Goal: Task Accomplishment & Management: Use online tool/utility

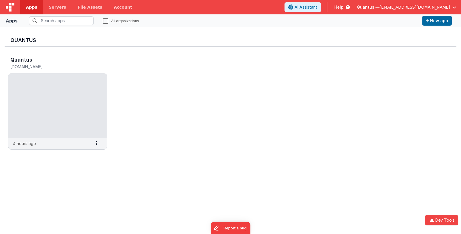
click at [26, 165] on div "Quantus Quantus quantus.fmbetterforms.com 4 hours ago Settings Copy API Key Mer…" at bounding box center [231, 130] width 452 height 197
click at [379, 8] on span "Quantus —" at bounding box center [368, 7] width 23 height 6
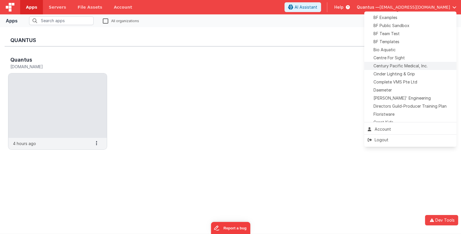
scroll to position [57, 0]
click at [412, 18] on div "BF Examples" at bounding box center [410, 17] width 85 height 6
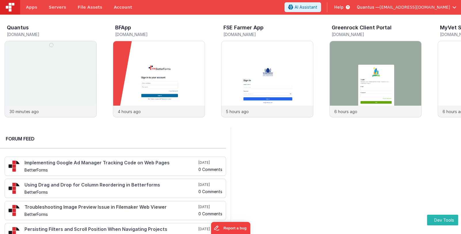
click at [379, 5] on span "Quantus —" at bounding box center [368, 7] width 23 height 6
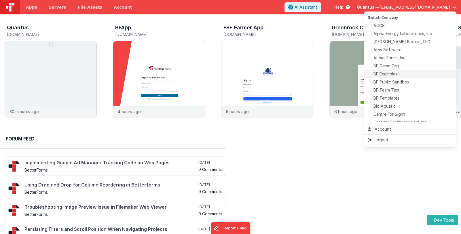
click at [412, 71] on li "BF Examples" at bounding box center [410, 74] width 92 height 8
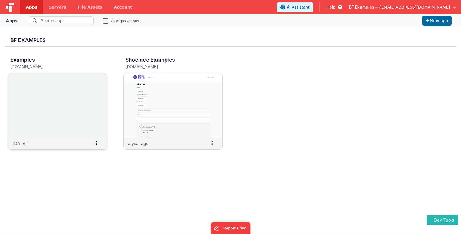
click at [48, 109] on img at bounding box center [57, 105] width 98 height 64
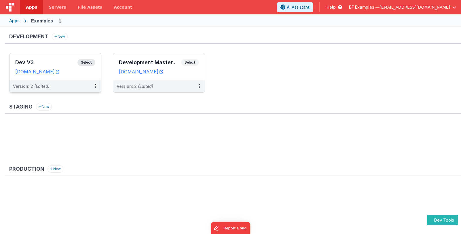
click at [65, 60] on h3 "Dev V3" at bounding box center [46, 63] width 62 height 6
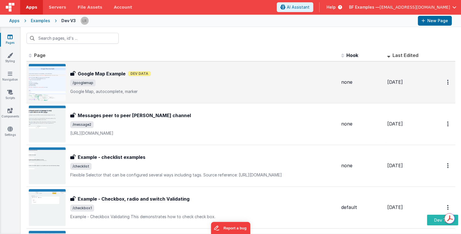
click at [205, 89] on p "Google Map, autocomplete, marker" at bounding box center [203, 92] width 266 height 6
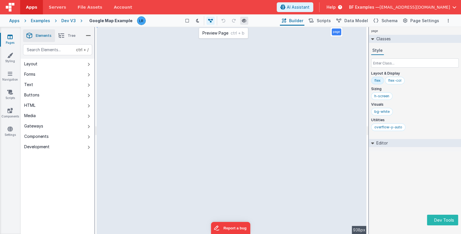
click at [246, 20] on icon at bounding box center [244, 21] width 5 height 4
click at [371, 8] on span "BF Examples —" at bounding box center [364, 7] width 31 height 6
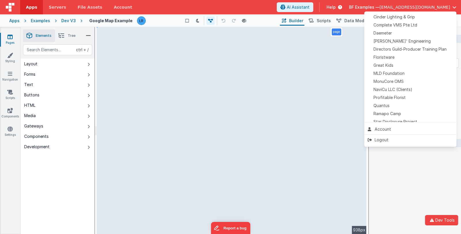
scroll to position [115, 0]
click at [404, 103] on div "Quantus" at bounding box center [410, 104] width 85 height 6
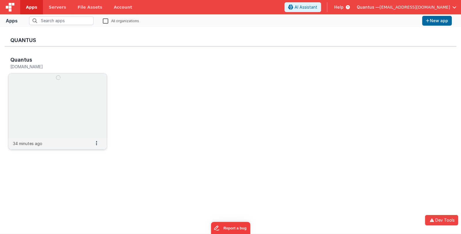
click at [86, 105] on img at bounding box center [57, 105] width 98 height 64
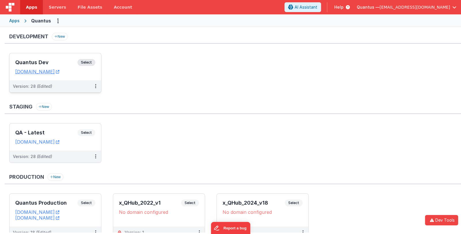
click at [61, 63] on h3 "Quantus Dev" at bounding box center [46, 63] width 62 height 6
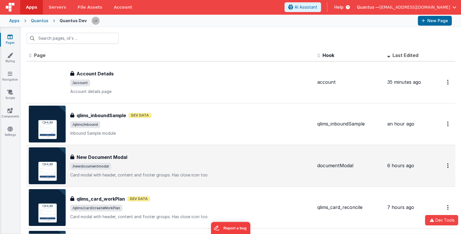
click at [154, 159] on div "New Document Modal" at bounding box center [191, 157] width 242 height 7
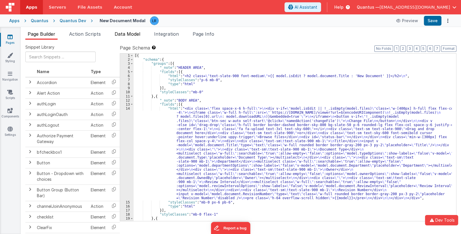
click at [120, 31] on span "Data Model" at bounding box center [128, 34] width 26 height 6
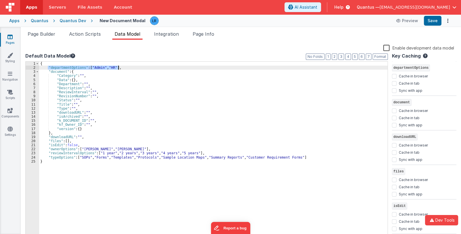
drag, startPoint x: 47, startPoint y: 67, endPoint x: 119, endPoint y: 67, distance: 71.1
click at [119, 67] on div "{ "departmentOptions" : [ "Admin" , "HR" ] , "document" : { "Category" : "" , "…" at bounding box center [213, 154] width 348 height 185
click at [114, 67] on div "{ "departmentOptions" : [ "Admin" , "HR" ] , "document" : { "Category" : "" , "…" at bounding box center [213, 150] width 348 height 177
click at [432, 22] on button "Save" at bounding box center [433, 21] width 18 height 10
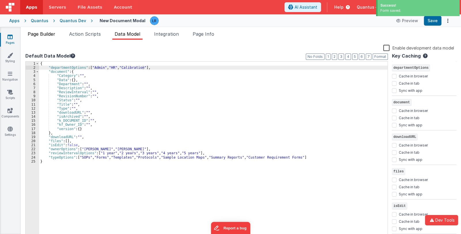
click at [49, 34] on span "Page Builder" at bounding box center [42, 34] width 28 height 6
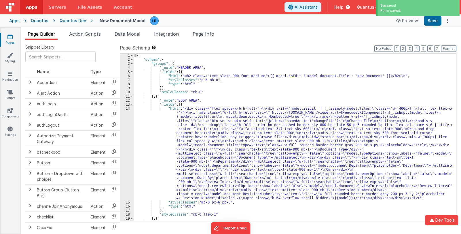
click at [245, 159] on div "[{ "schema" : { "groups" : [{ "_note" : "HEADER AREA" , "fields" : [{ "html" : …" at bounding box center [293, 142] width 318 height 176
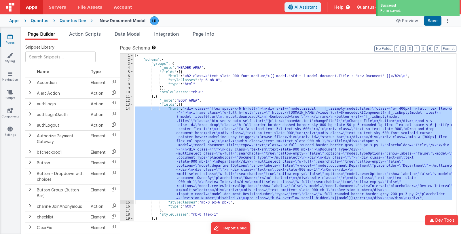
click at [125, 166] on div "14" at bounding box center [127, 153] width 14 height 94
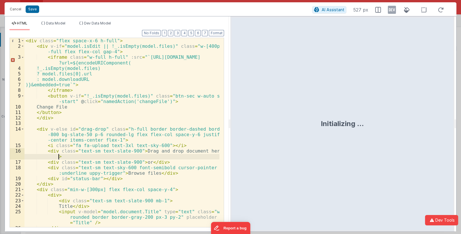
click at [129, 159] on div "< div class = "flex space-x-6 h-full" > < div v-if = "model.isEdit || !_.isEmpt…" at bounding box center [121, 138] width 195 height 200
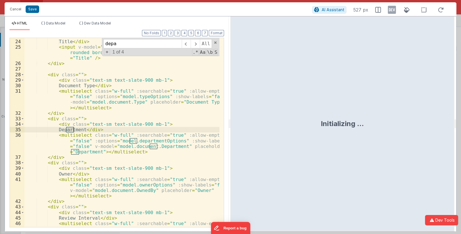
scroll to position [165, 0]
type input "department"
click at [63, 22] on span "Data Model" at bounding box center [55, 23] width 19 height 4
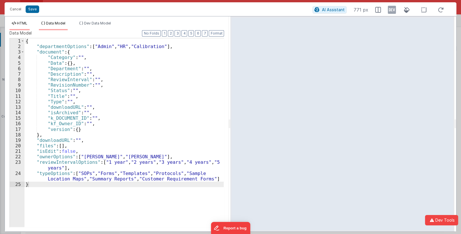
click at [23, 23] on span "HTML" at bounding box center [22, 23] width 10 height 4
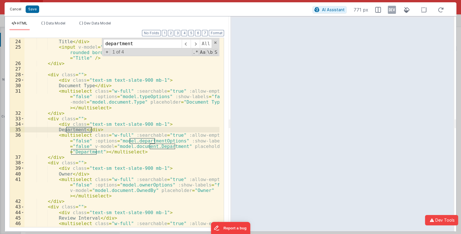
click at [14, 9] on button "Cancel" at bounding box center [15, 9] width 17 height 8
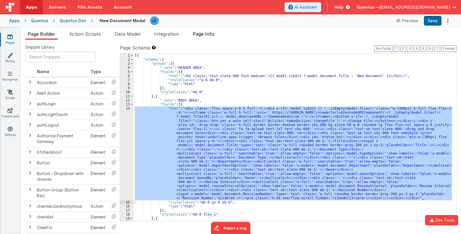
click at [204, 33] on span "Page Info" at bounding box center [204, 34] width 22 height 6
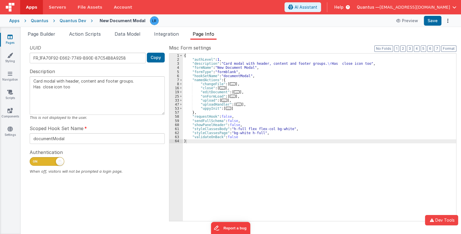
click at [230, 97] on span "..." at bounding box center [233, 96] width 6 height 3
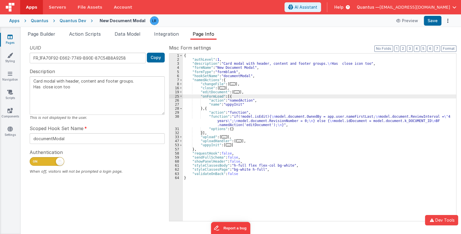
click at [225, 121] on div "{ "authLevel" : 1 , "description" : "Card modal with header, content and footer…" at bounding box center [319, 142] width 273 height 176
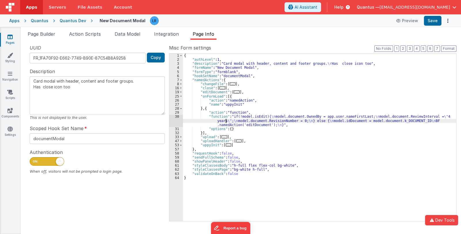
click at [178, 121] on div "30" at bounding box center [176, 121] width 14 height 12
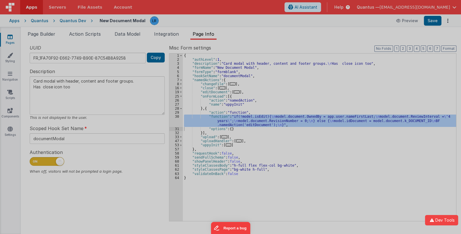
click at [178, 121] on div at bounding box center [230, 117] width 461 height 234
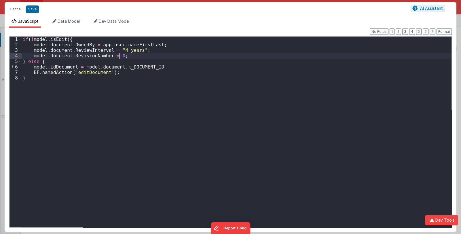
click at [124, 56] on div "if ( ! model . isEdit ) { model . document . OwnedBy = app . user . nameFirstLa…" at bounding box center [237, 138] width 430 height 202
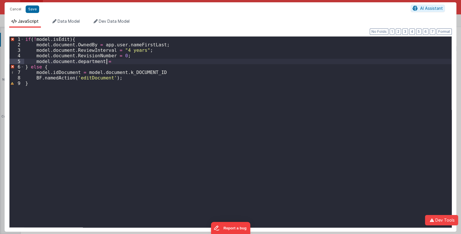
click at [108, 61] on div "if ( ! model . isEdit ) { model . document . OwnedBy = app . user . nameFirstLa…" at bounding box center [237, 138] width 427 height 202
paste textarea
click at [32, 11] on button "Save" at bounding box center [33, 8] width 14 height 7
type textarea "Card modal with header, content and footer groups. Has close icon too"
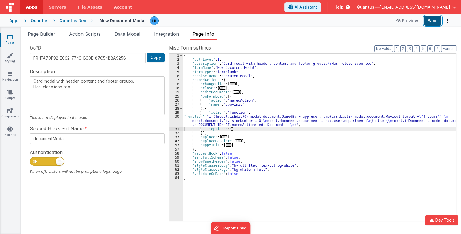
click at [440, 22] on button "Save" at bounding box center [433, 21] width 18 height 10
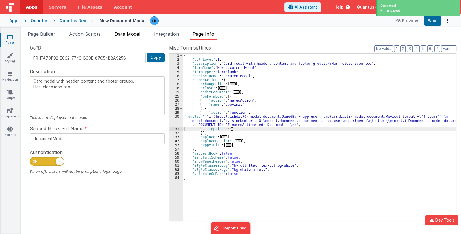
click at [120, 34] on span "Data Model" at bounding box center [128, 34] width 26 height 6
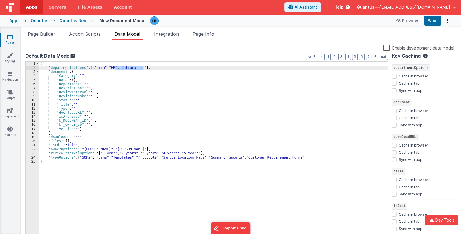
drag, startPoint x: 114, startPoint y: 68, endPoint x: 142, endPoint y: 67, distance: 28.2
click at [142, 67] on div "{ "departmentOptions" : [ "Admin" , "HR" , "Calibration" ] , "document" : { "Ca…" at bounding box center [213, 154] width 348 height 185
click at [11, 39] on icon at bounding box center [9, 37] width 5 height 6
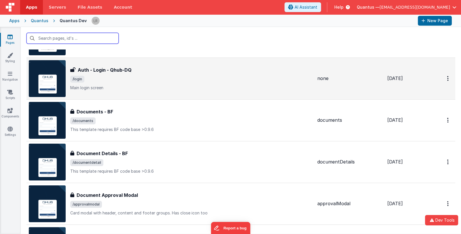
scroll to position [173, 0]
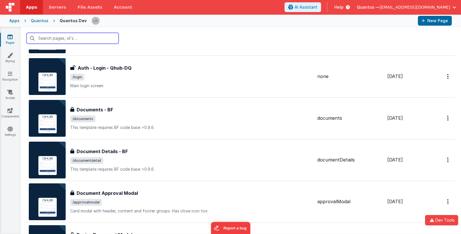
click at [82, 39] on input "text" at bounding box center [72, 38] width 92 height 11
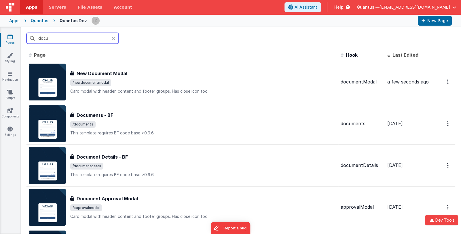
scroll to position [0, 0]
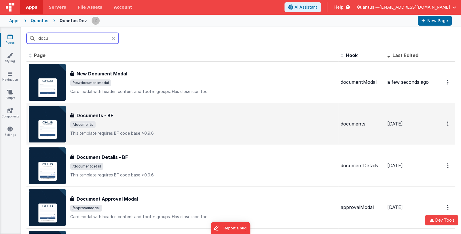
type input "docu"
click at [179, 120] on div "Documents - BF Documents - BF /documents This template requires BF code base >0…" at bounding box center [203, 124] width 266 height 24
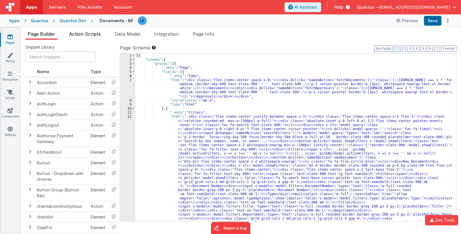
click at [92, 34] on span "Action Scripts" at bounding box center [85, 34] width 32 height 6
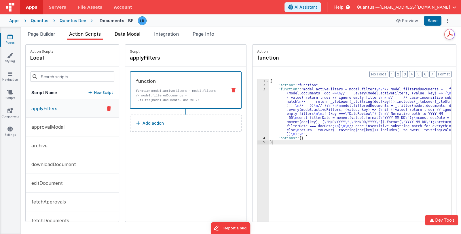
click at [126, 34] on span "Data Model" at bounding box center [128, 34] width 26 height 6
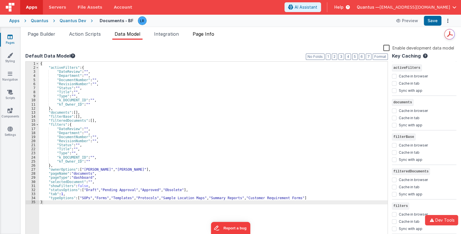
click at [198, 35] on span "Page Info" at bounding box center [204, 34] width 22 height 6
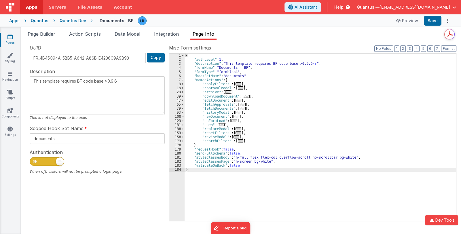
click at [232, 121] on span "..." at bounding box center [234, 120] width 6 height 3
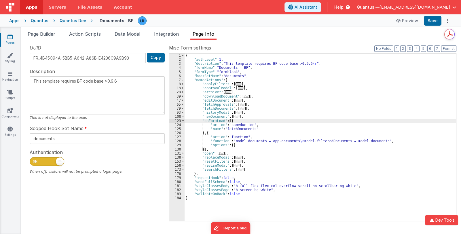
click at [8, 37] on icon at bounding box center [9, 37] width 5 height 6
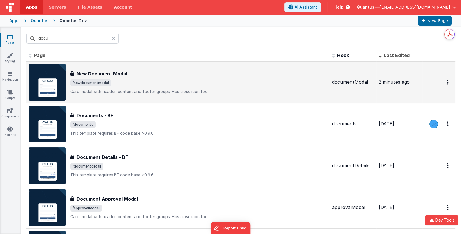
click at [172, 90] on p "Card modal with header, content and footer groups.Has close icon too" at bounding box center [198, 92] width 257 height 6
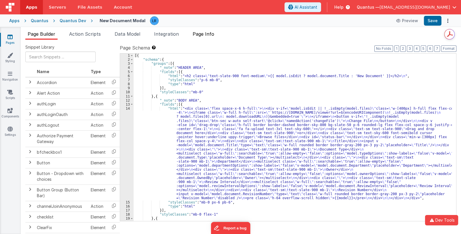
click at [208, 37] on li "Page Info" at bounding box center [203, 35] width 26 height 9
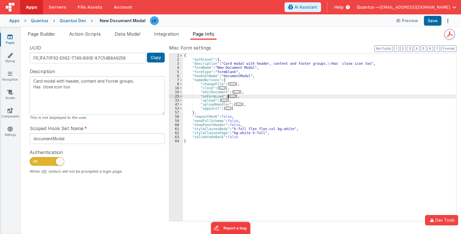
click at [230, 96] on span "..." at bounding box center [233, 96] width 6 height 3
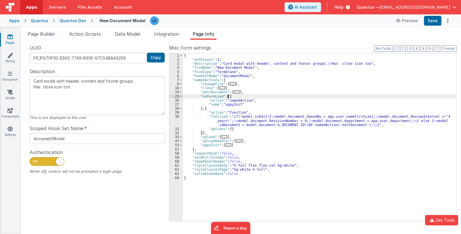
click at [246, 121] on div "{ "authLevel" : 1 , "description" : "Card modal with header, content and footer…" at bounding box center [319, 142] width 273 height 176
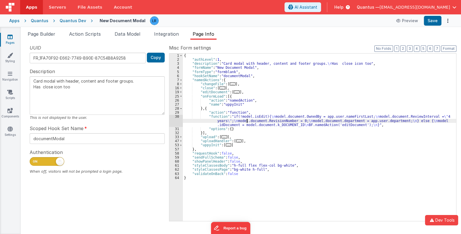
click at [174, 122] on div "30" at bounding box center [176, 121] width 14 height 12
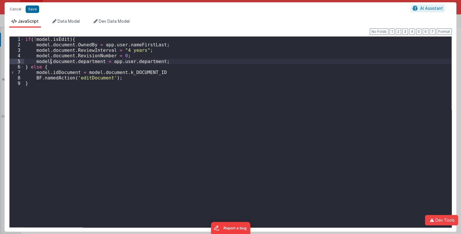
click at [50, 62] on div "if ( ! model . isEdit ) { model . document . OwnedBy = app . user . nameFirstLa…" at bounding box center [237, 138] width 427 height 202
click at [75, 61] on div "if ( ! model . isEdit ) { model . document . OwnedBy = app . user . nameFirstLa…" at bounding box center [237, 138] width 427 height 202
click at [32, 9] on button "Save" at bounding box center [33, 8] width 14 height 7
type textarea "Card modal with header, content and footer groups. Has close icon too"
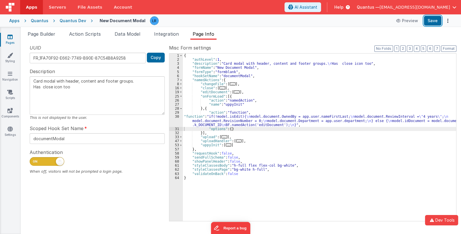
drag, startPoint x: 435, startPoint y: 21, endPoint x: 384, endPoint y: 9, distance: 52.3
click at [435, 21] on button "Save" at bounding box center [433, 21] width 18 height 10
click at [47, 34] on span "Page Builder" at bounding box center [42, 34] width 28 height 6
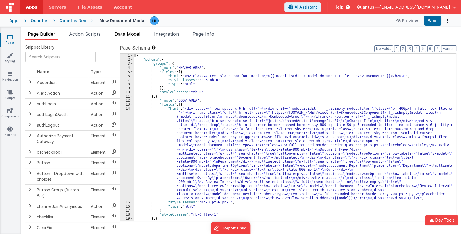
click at [136, 32] on span "Data Model" at bounding box center [128, 34] width 26 height 6
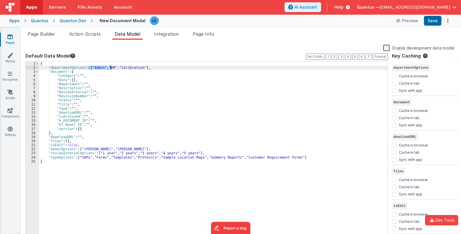
drag, startPoint x: 89, startPoint y: 66, endPoint x: 110, endPoint y: 68, distance: 21.7
click at [110, 68] on div "{ "departmentOptions" : [ "Admin" , "HR" , "Calibration" ] , "document" : { "Ca…" at bounding box center [213, 154] width 348 height 185
drag, startPoint x: 143, startPoint y: 67, endPoint x: 89, endPoint y: 67, distance: 53.8
click at [89, 67] on div "{ "departmentOptions" : [ "Admin" , "HR" , "Calibration" ] , "document" : { "Ca…" at bounding box center [213, 154] width 348 height 185
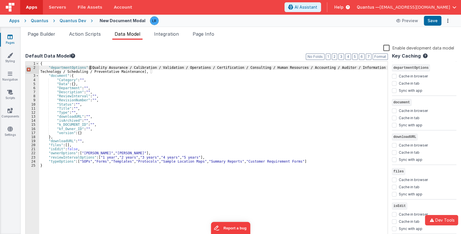
click at [89, 67] on div "{ "departmentOptions" : [ Quality Assurance / Calibration / Validation / Operat…" at bounding box center [213, 154] width 348 height 185
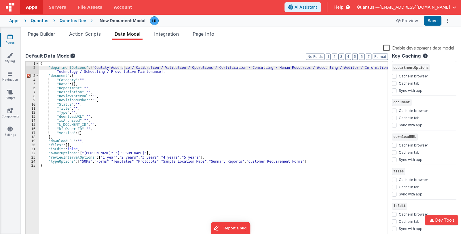
click at [123, 66] on div "{ "departmentOptions" : [ "Quality Assurance / Calibration / Validation / Opera…" at bounding box center [213, 154] width 348 height 185
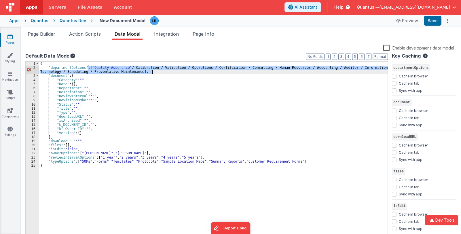
drag, startPoint x: 88, startPoint y: 67, endPoint x: 152, endPoint y: 72, distance: 64.4
click at [152, 72] on div "{ "departmentOptions" : [ "Quality Assurance" / Calibration / Validation / Oper…" at bounding box center [213, 154] width 348 height 185
click at [125, 67] on div "{ "departmentOptions" : [ "Quality Assurance" / Calibration / Validation / Oper…" at bounding box center [213, 150] width 348 height 177
drag, startPoint x: 88, startPoint y: 66, endPoint x: 152, endPoint y: 71, distance: 64.7
click at [152, 71] on div "{ "departmentOptions" : [ "Quality Assurance" , / Calibration / Validation / Op…" at bounding box center [213, 154] width 348 height 185
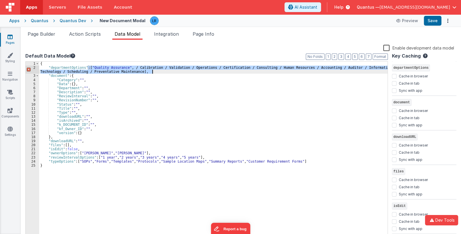
click at [95, 72] on div "{ "departmentOptions" : [ "Quality Assurance" , / Calibration / Validation / Op…" at bounding box center [213, 150] width 348 height 177
drag, startPoint x: 102, startPoint y: 67, endPoint x: 161, endPoint y: 72, distance: 58.7
click at [161, 72] on div "{ "departmentOptions" : [ "Quality Assurance" , / Calibration / Validation / Op…" at bounding box center [213, 154] width 348 height 185
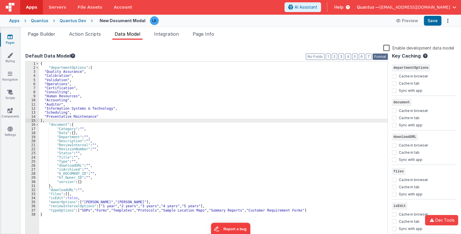
click at [376, 56] on button "Format" at bounding box center [379, 57] width 15 height 6
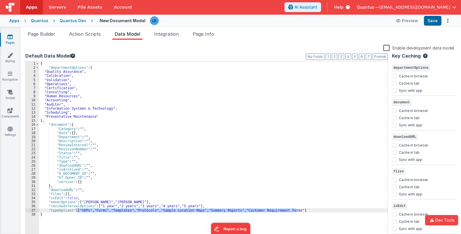
drag, startPoint x: 76, startPoint y: 210, endPoint x: 300, endPoint y: 211, distance: 223.9
click at [300, 211] on div "{ "departmentOptions" : [ "Quality Assurance" , "Calibration" , "Validation" , …" at bounding box center [213, 154] width 348 height 185
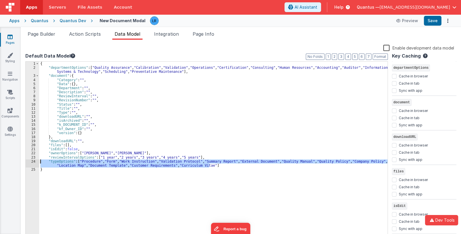
drag, startPoint x: 220, startPoint y: 166, endPoint x: 39, endPoint y: 159, distance: 180.3
click at [39, 159] on div "{ "departmentOptions" : [ "Quality Assurance" , "Calibration" , "Validation" , …" at bounding box center [213, 154] width 348 height 185
click at [430, 18] on button "Save" at bounding box center [433, 21] width 18 height 10
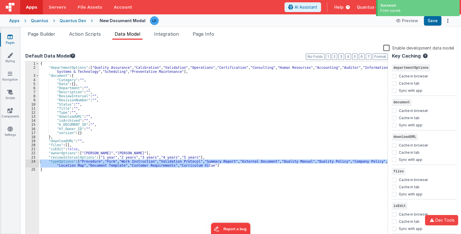
click at [12, 40] on link "Pages" at bounding box center [10, 40] width 21 height 12
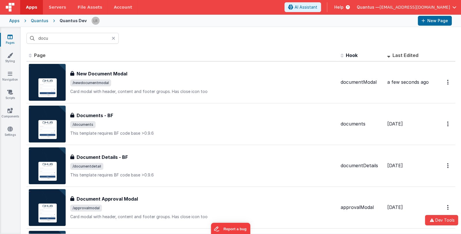
click at [113, 37] on icon at bounding box center [113, 38] width 3 height 5
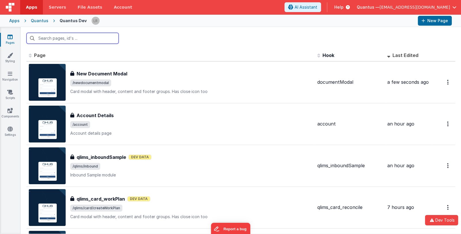
click at [96, 39] on input "text" at bounding box center [72, 38] width 92 height 11
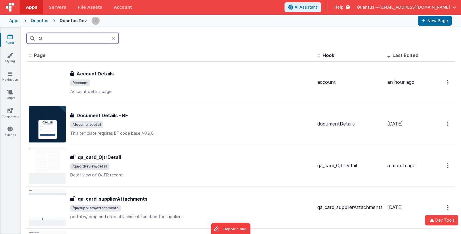
type input "t"
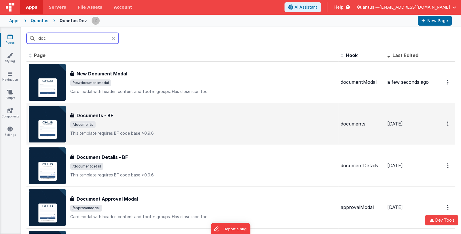
type input "doc"
click at [134, 120] on div "Documents - BF Documents - BF /documents This template requires BF code base >0…" at bounding box center [203, 124] width 266 height 24
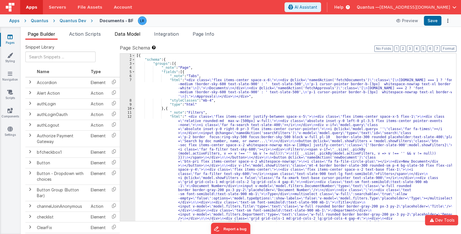
click at [125, 33] on span "Data Model" at bounding box center [128, 34] width 26 height 6
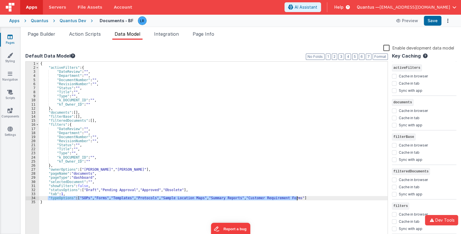
drag, startPoint x: 47, startPoint y: 197, endPoint x: 299, endPoint y: 198, distance: 252.1
click at [299, 198] on div "{ "activeFilters" : { "DateReview" : "" , "Department" : "" , "DocumentNumber" …" at bounding box center [213, 154] width 348 height 185
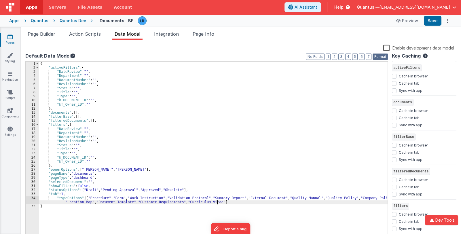
click at [377, 57] on button "Format" at bounding box center [379, 57] width 15 height 6
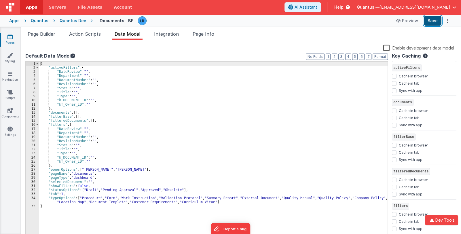
click at [430, 20] on button "Save" at bounding box center [433, 21] width 18 height 10
